Goal: Task Accomplishment & Management: Use online tool/utility

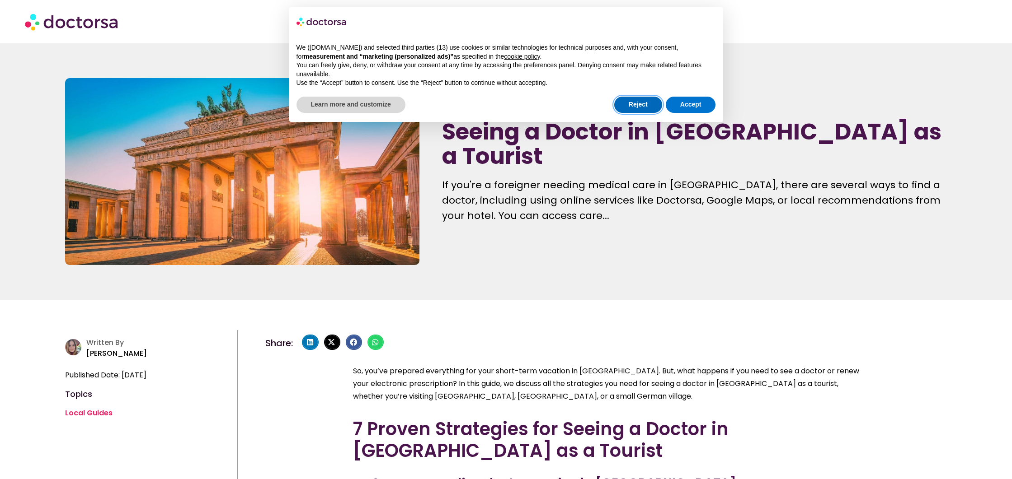
click at [642, 103] on button "Reject" at bounding box center [638, 105] width 48 height 16
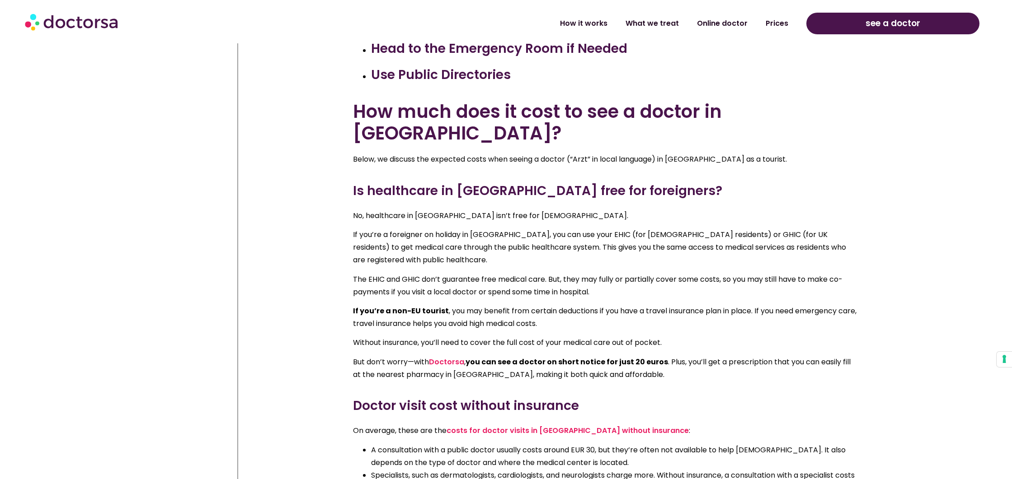
scroll to position [573, 0]
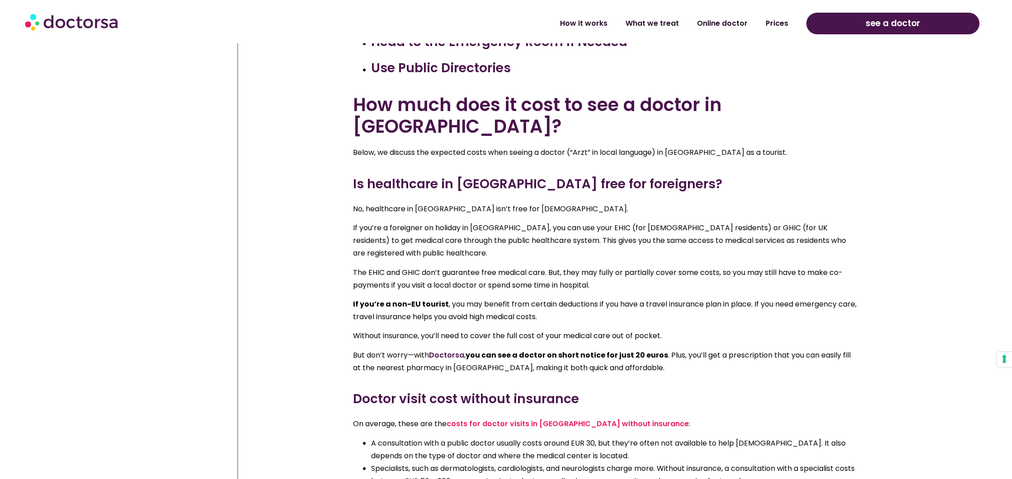
click at [448, 350] on link "Doctorsa" at bounding box center [446, 355] width 35 height 10
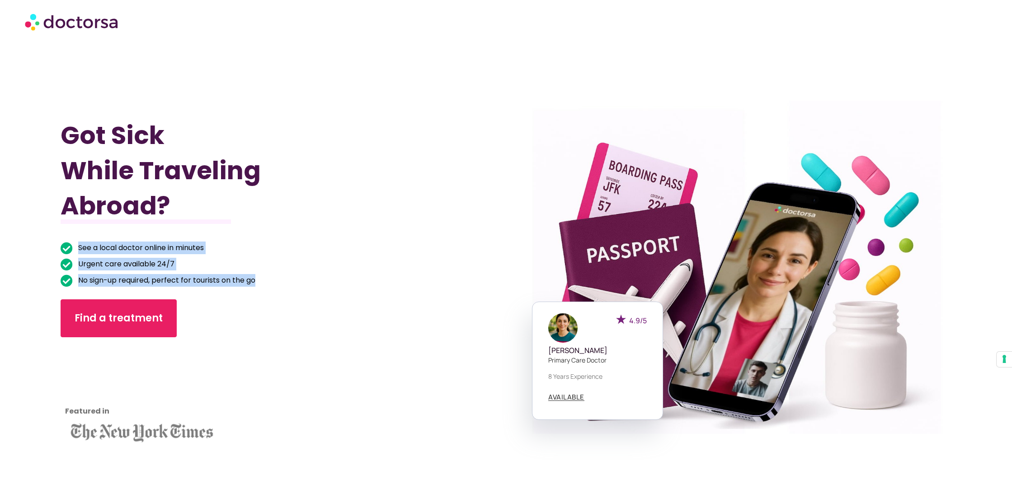
drag, startPoint x: 260, startPoint y: 280, endPoint x: 74, endPoint y: 249, distance: 188.3
click at [74, 249] on ul "See a local doctor online in minutes Urgent care available 24/7 No sign-up requ…" at bounding box center [250, 264] width 378 height 45
copy ul "See a local doctor online in minutes Urgent care available 24/7 No sign-up requ…"
drag, startPoint x: 277, startPoint y: 281, endPoint x: 271, endPoint y: 281, distance: 6.8
click at [277, 281] on li "No sign-up required, perfect for tourists on the go" at bounding box center [250, 280] width 378 height 13
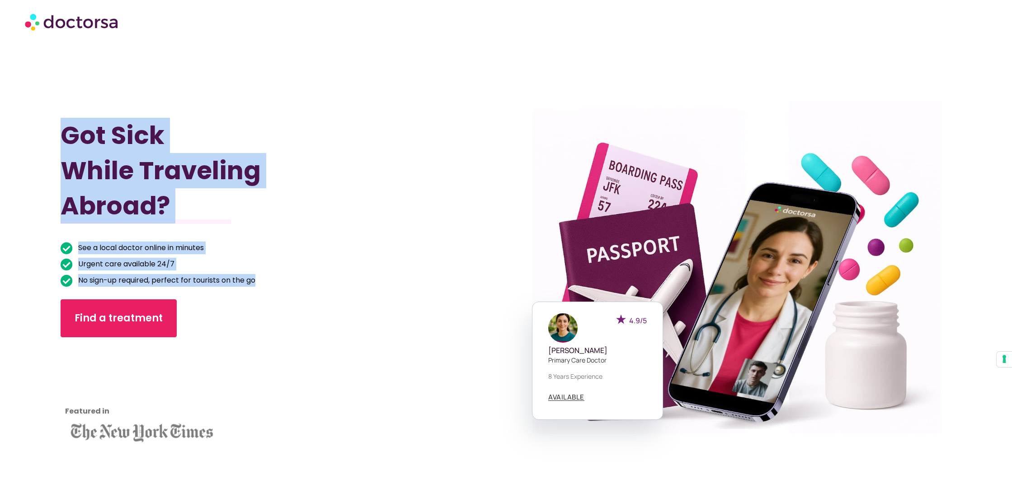
drag, startPoint x: 268, startPoint y: 281, endPoint x: 55, endPoint y: 140, distance: 256.3
click at [55, 140] on section "Got Sick While Traveling Abroad? See a local doctor online in minutes Urgent ca…" at bounding box center [506, 282] width 1012 height 479
copy div "Got Sick While Traveling Abroad? See a local doctor online in minutes Urgent ca…"
